Goal: Information Seeking & Learning: Compare options

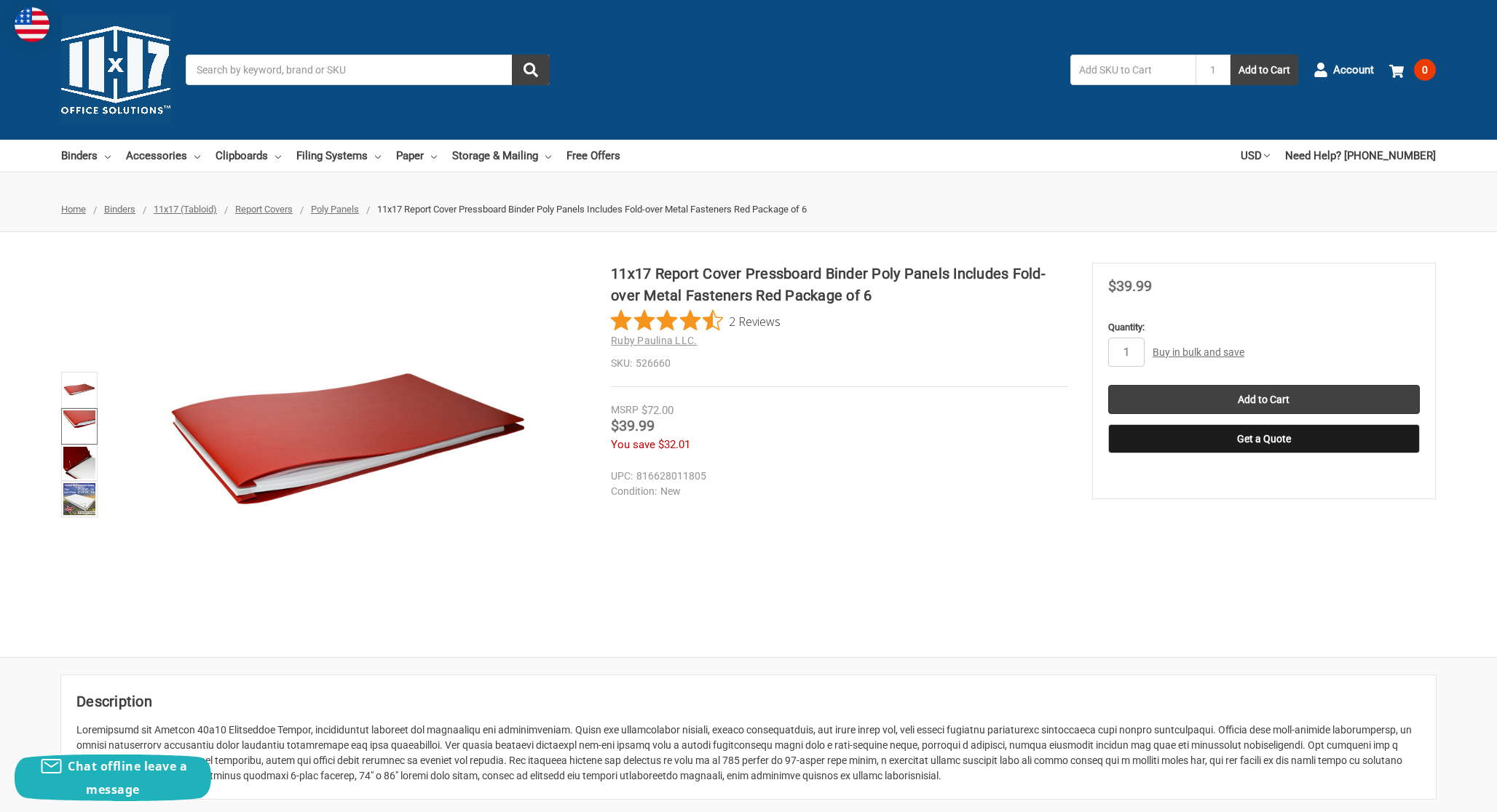
click at [86, 433] on img at bounding box center [79, 426] width 32 height 32
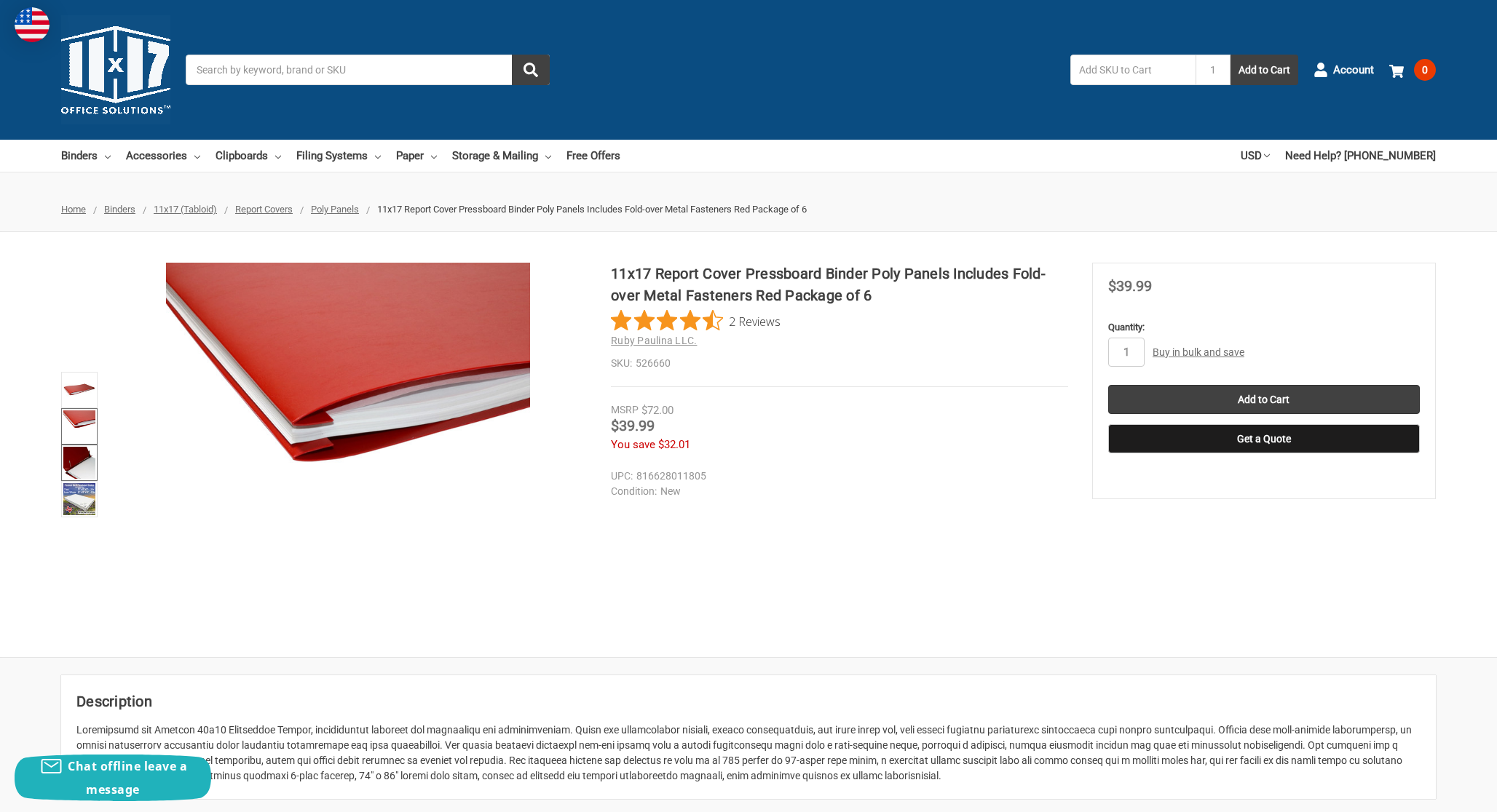
click at [79, 471] on img at bounding box center [79, 463] width 32 height 32
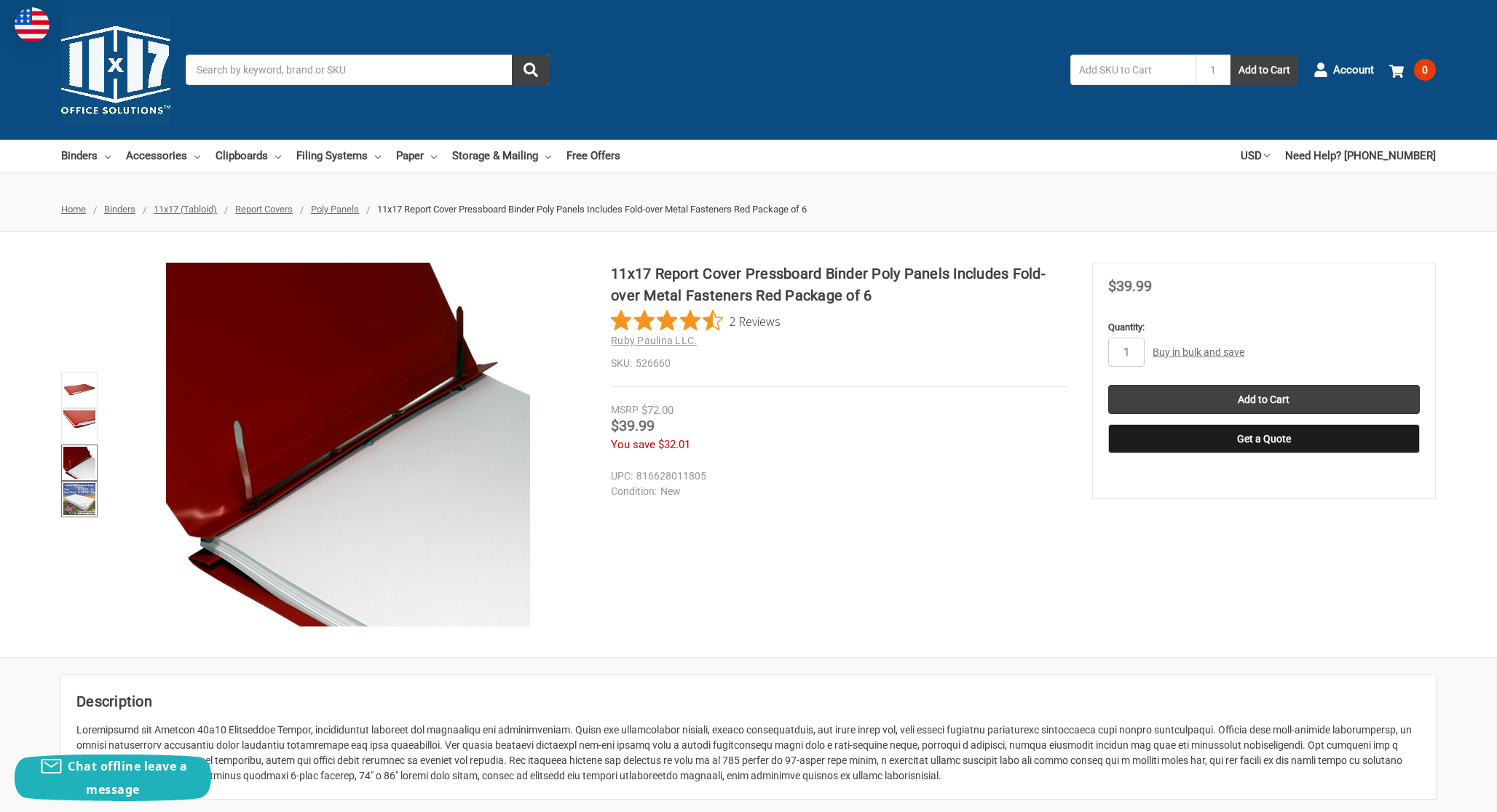
click at [81, 501] on img at bounding box center [79, 499] width 32 height 32
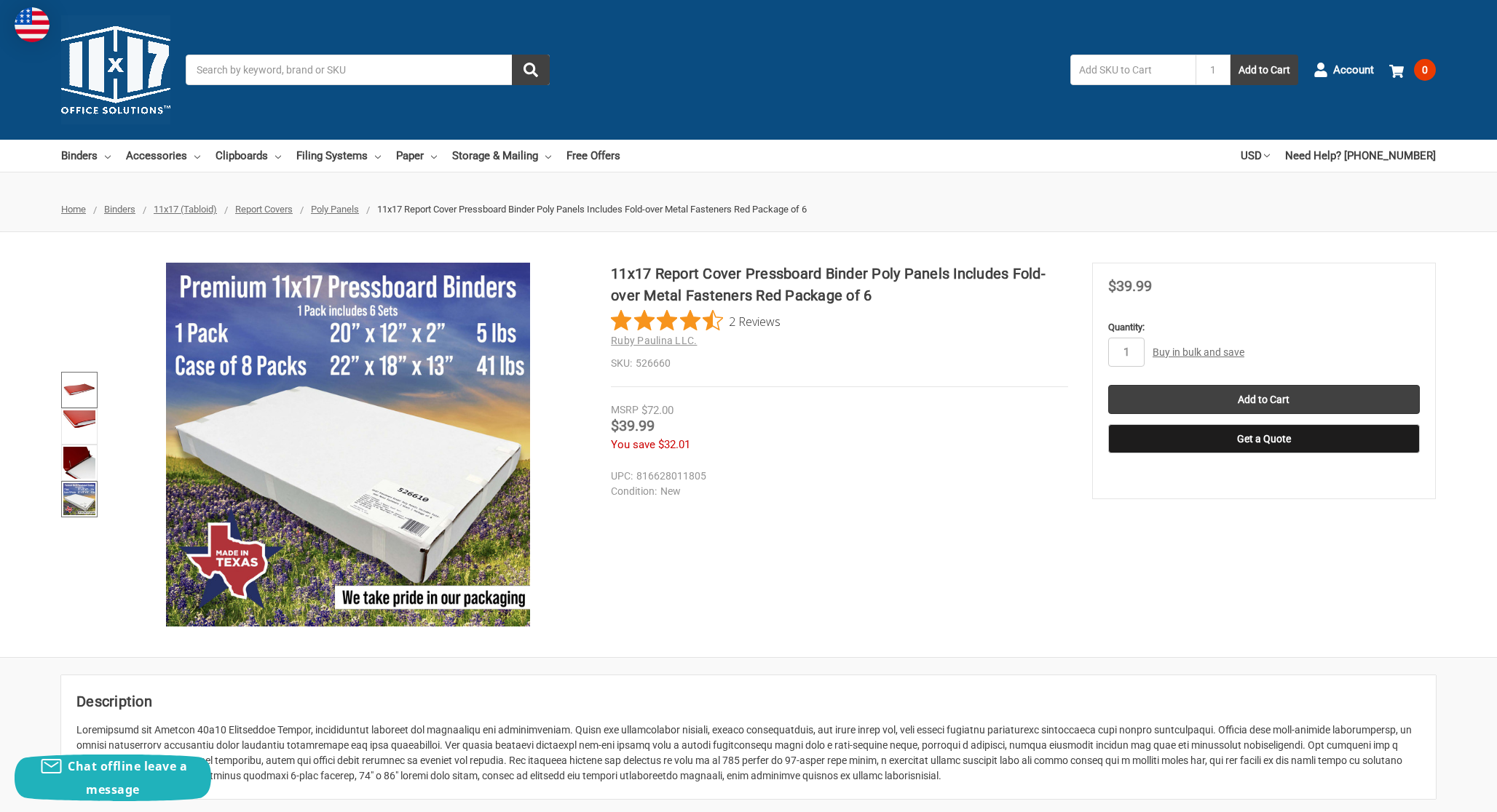
click at [75, 383] on img at bounding box center [79, 390] width 32 height 32
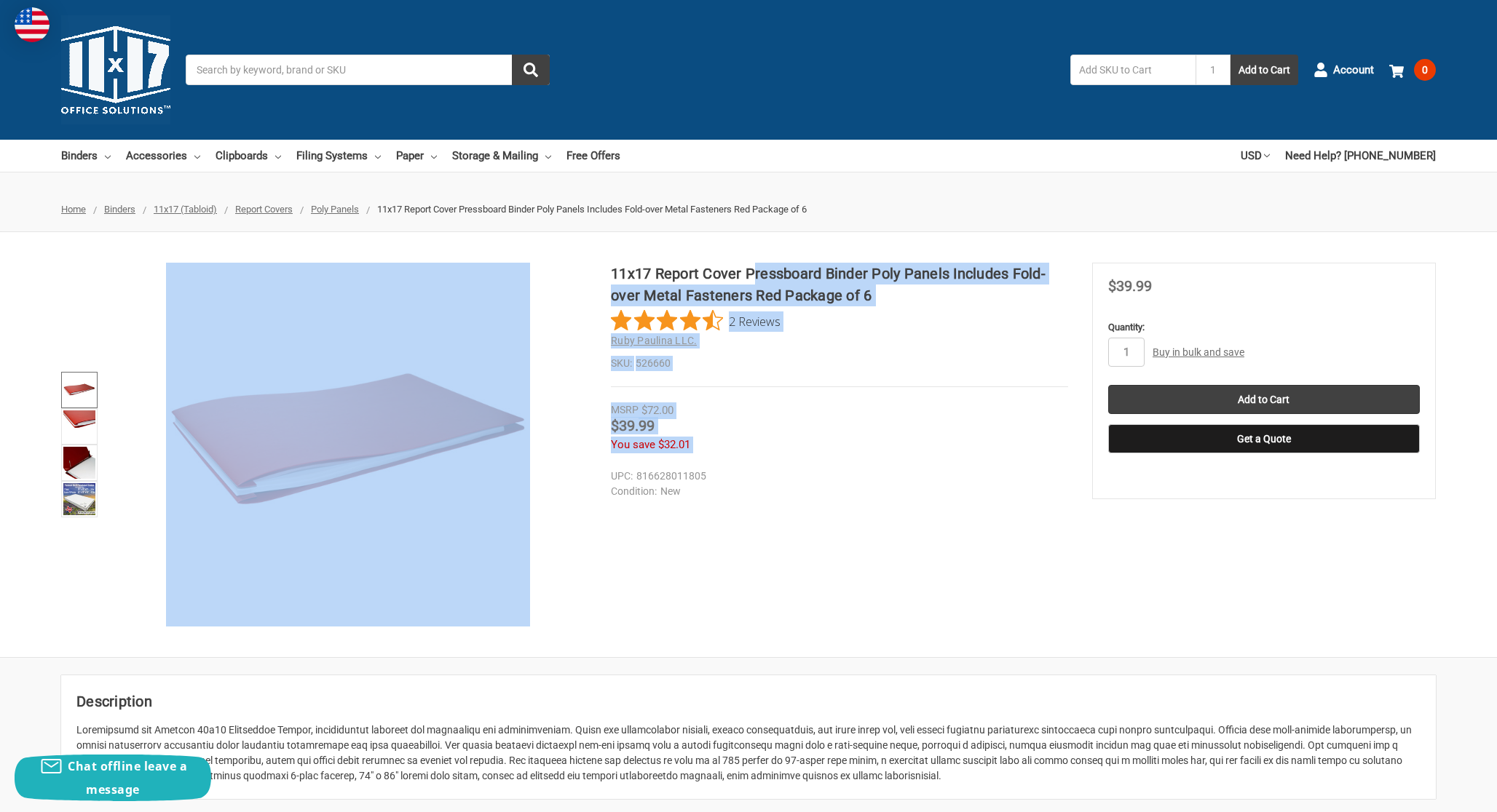
drag, startPoint x: 608, startPoint y: 268, endPoint x: 755, endPoint y: 266, distance: 147.0
click at [755, 265] on div "11x17 Report Cover Pressboard Binder Poly Panels Includes Fold-over Metal Faste…" at bounding box center [748, 444] width 1497 height 364
click at [755, 266] on h1 "11x17 Report Cover Pressboard Binder Poly Panels Includes Fold-over Metal Faste…" at bounding box center [839, 285] width 458 height 44
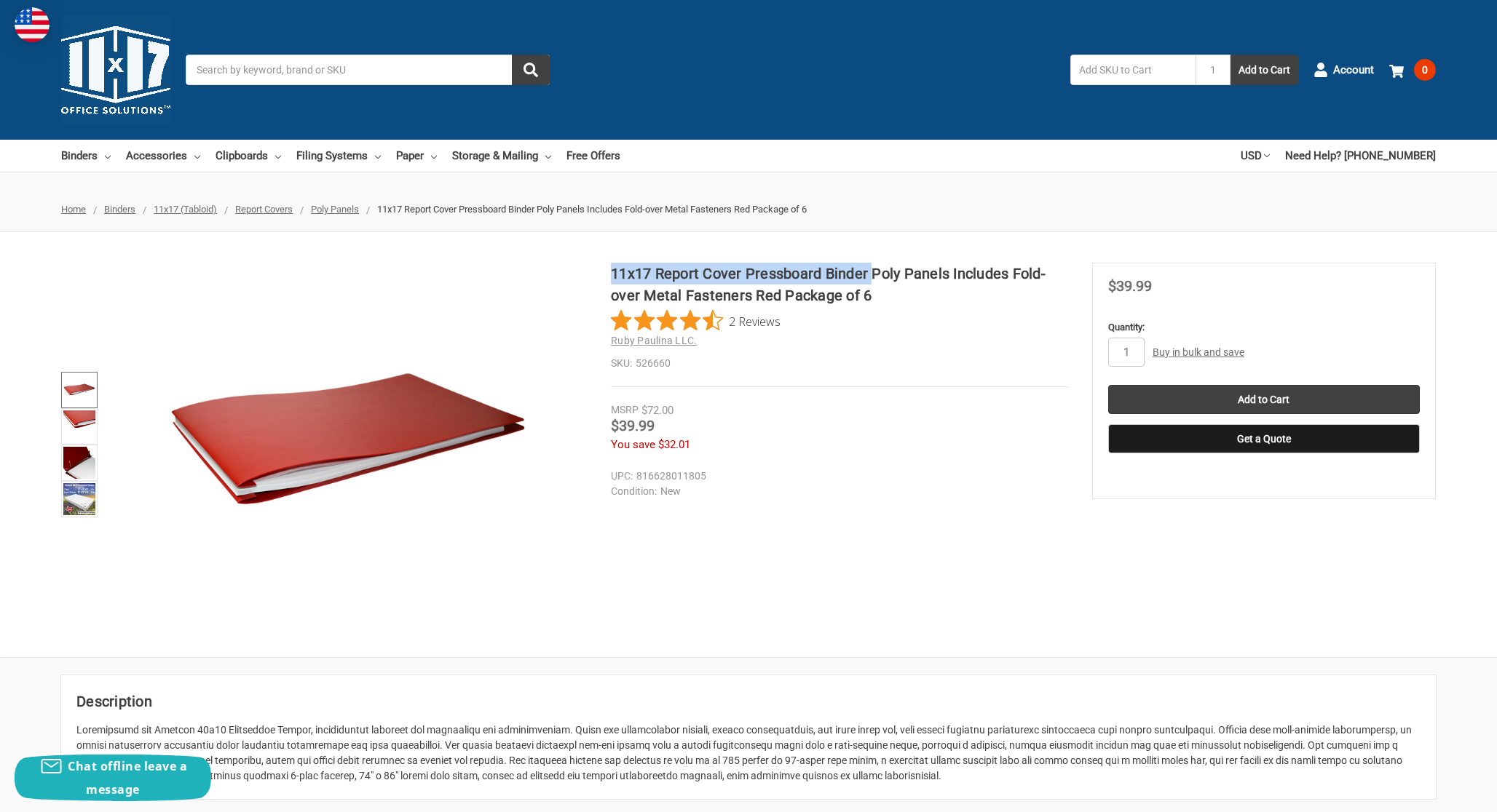
drag, startPoint x: 873, startPoint y: 271, endPoint x: 614, endPoint y: 269, distance: 259.0
click at [612, 269] on h1 "11x17 Report Cover Pressboard Binder Poly Panels Includes Fold-over Metal Faste…" at bounding box center [839, 285] width 458 height 44
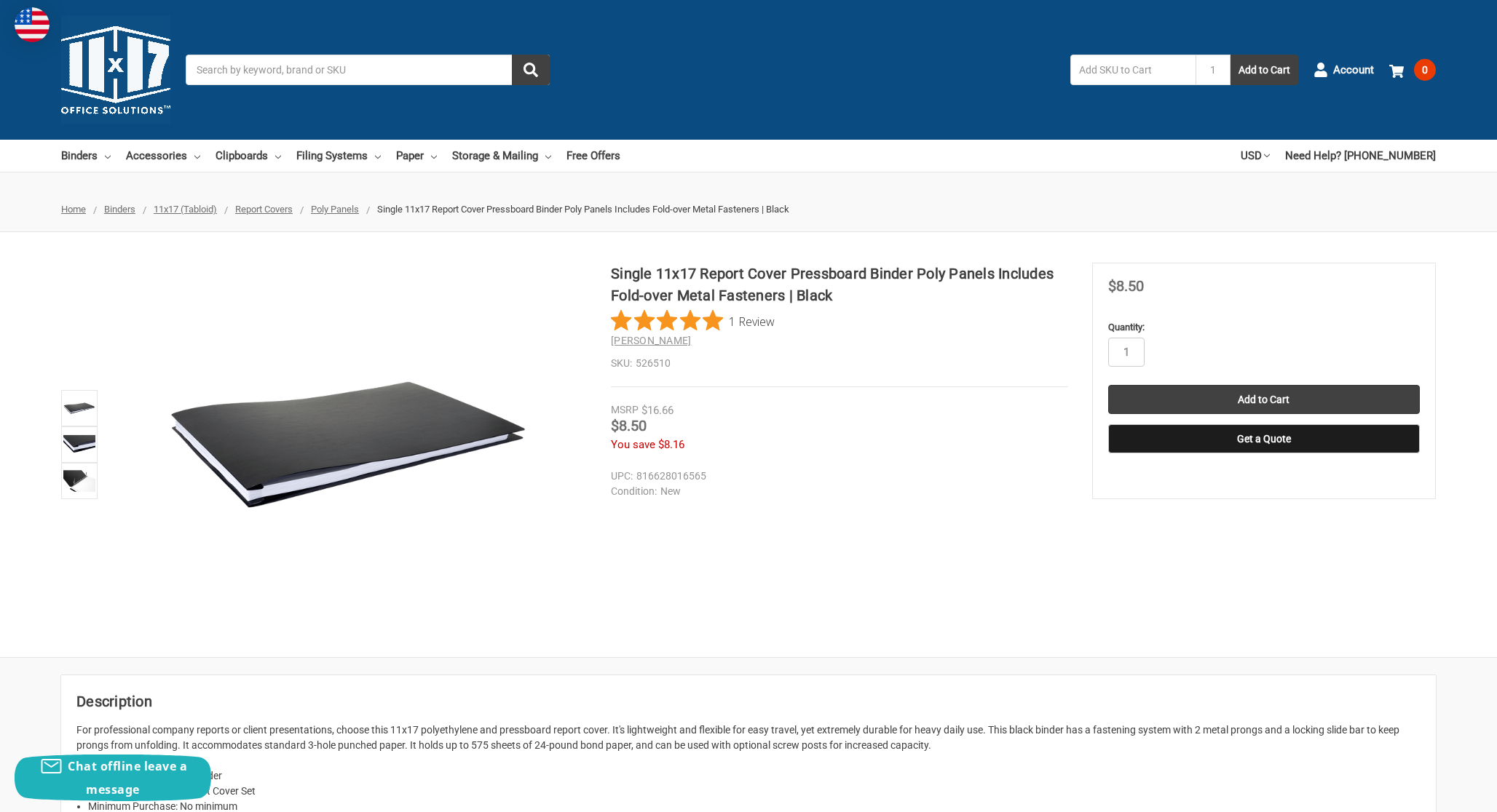
click at [274, 210] on span "Report Covers" at bounding box center [264, 209] width 58 height 11
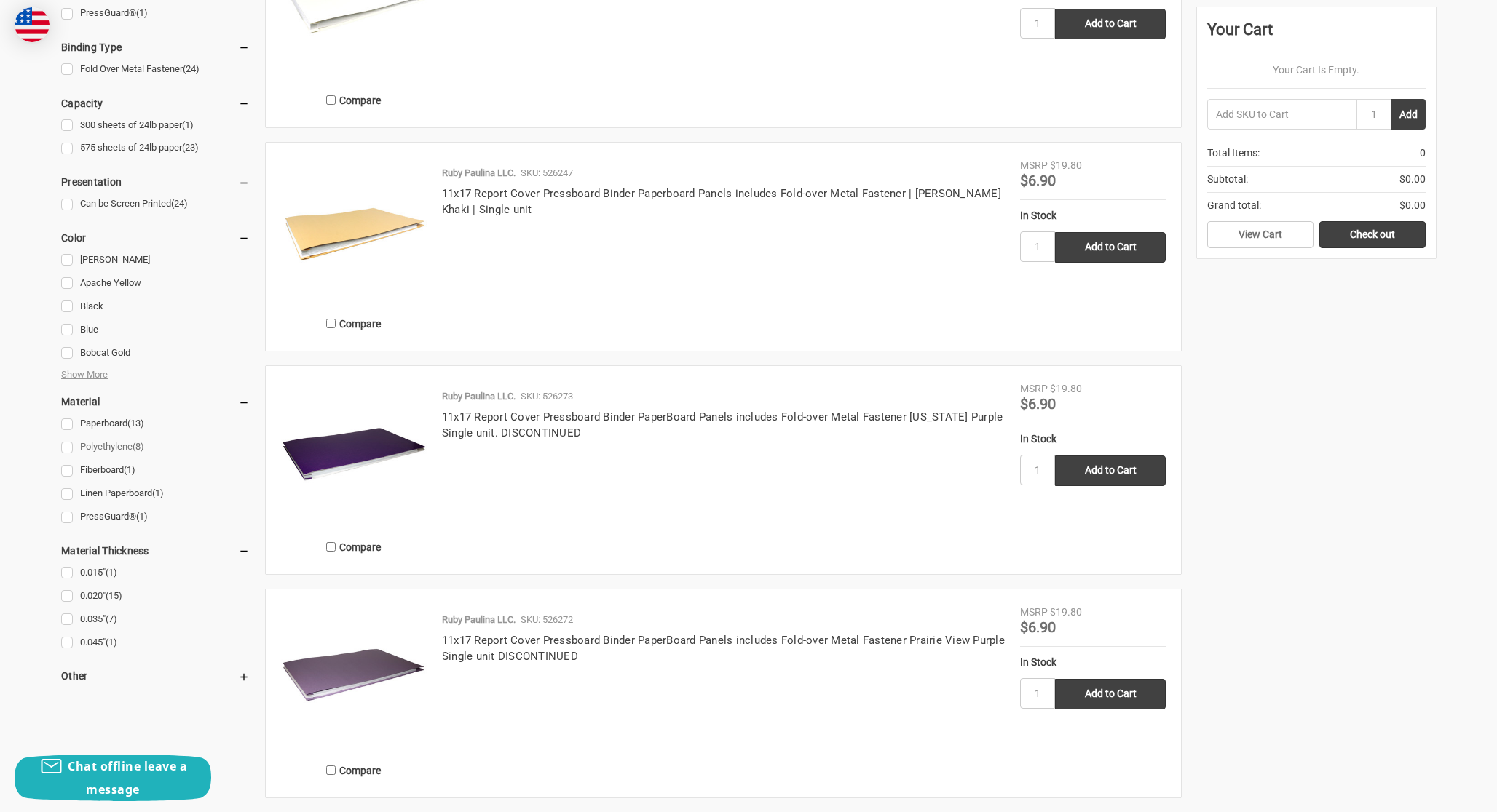
scroll to position [911, 0]
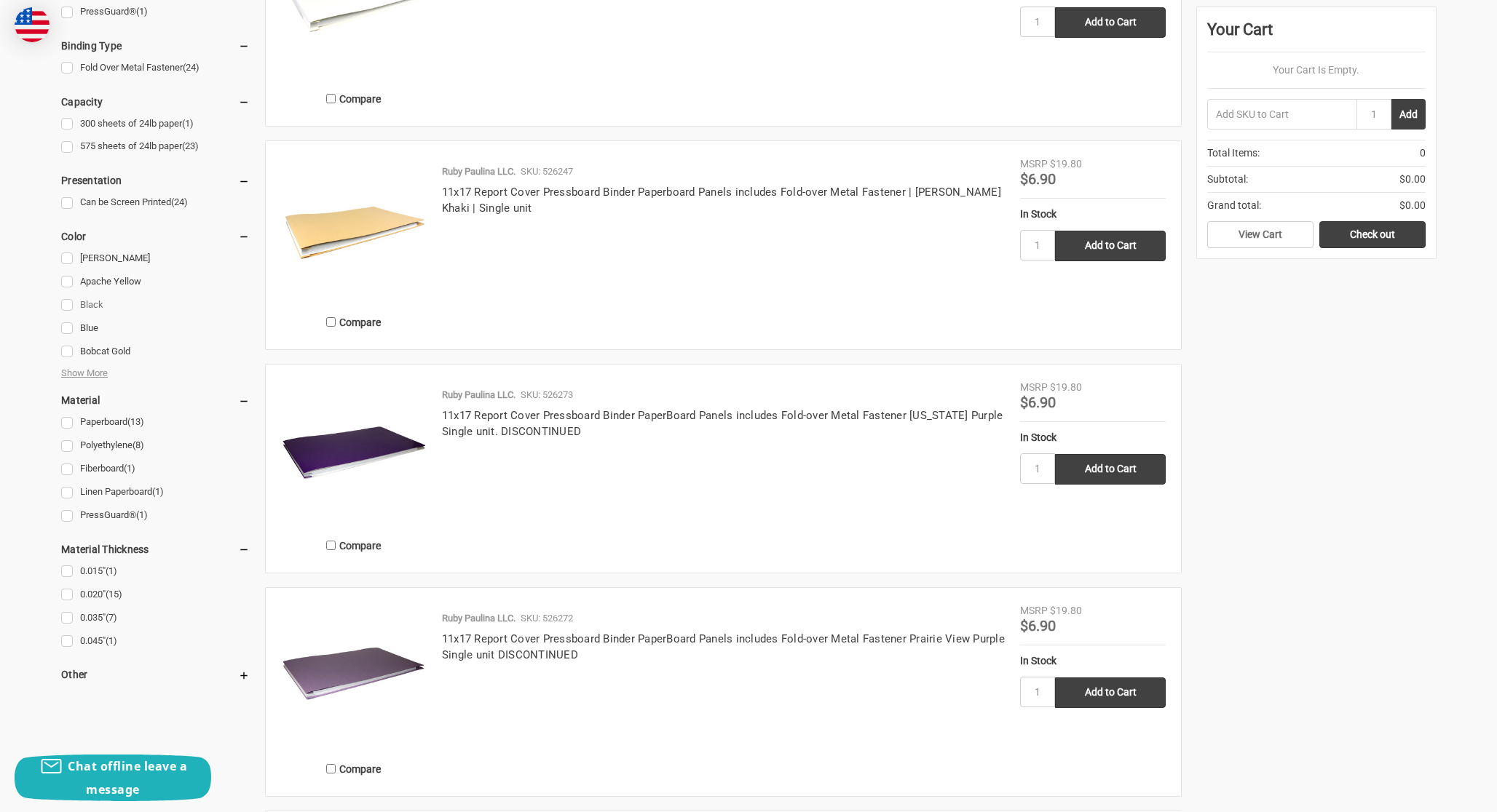
click at [66, 306] on link "Black" at bounding box center [155, 305] width 189 height 20
